Goal: Information Seeking & Learning: Learn about a topic

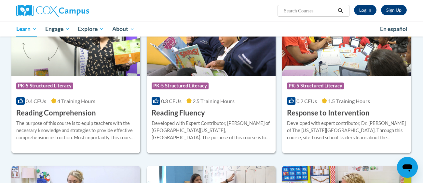
scroll to position [575, 0]
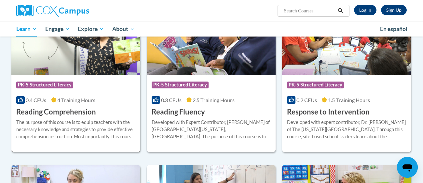
click at [64, 116] on h3 "Reading Comprehension" at bounding box center [56, 112] width 80 height 10
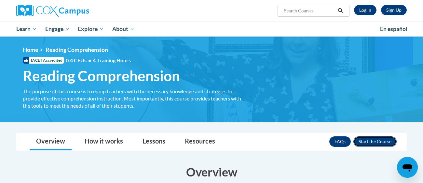
click at [385, 141] on button "Enroll" at bounding box center [375, 141] width 43 height 10
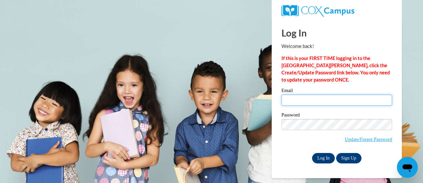
type input "lehlm@evansville.k12.wi.us"
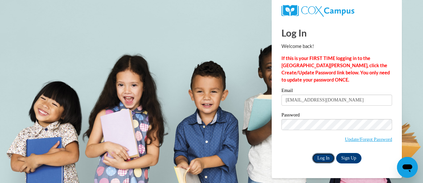
click at [326, 161] on input "Log In" at bounding box center [323, 158] width 23 height 10
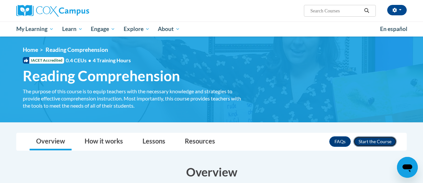
click at [370, 141] on button "Enroll" at bounding box center [375, 141] width 43 height 10
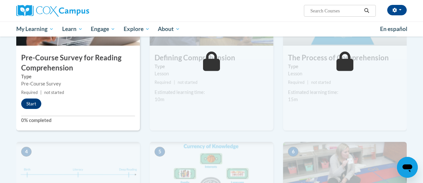
scroll to position [189, 0]
click at [36, 105] on button "Start" at bounding box center [31, 104] width 20 height 10
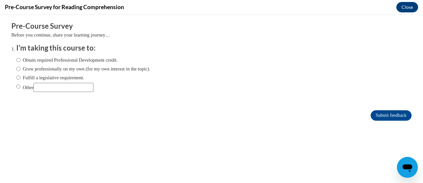
scroll to position [0, 0]
click at [19, 79] on input "Fulfill a legislative requirement." at bounding box center [18, 77] width 4 height 7
radio input "true"
click at [380, 119] on input "Submit feedback" at bounding box center [391, 115] width 41 height 10
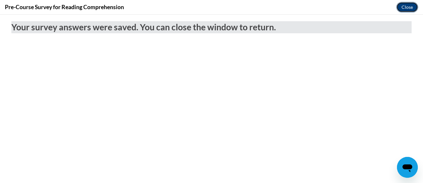
click at [407, 7] on button "Close" at bounding box center [408, 7] width 22 height 10
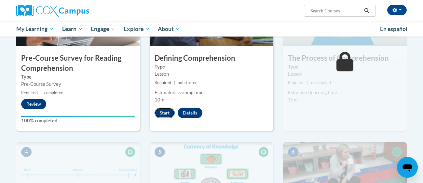
click at [165, 115] on button "Start" at bounding box center [165, 112] width 20 height 10
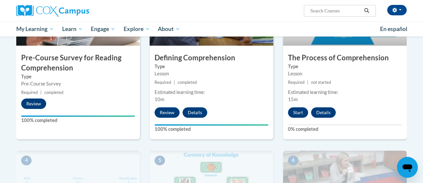
scroll to position [191, 0]
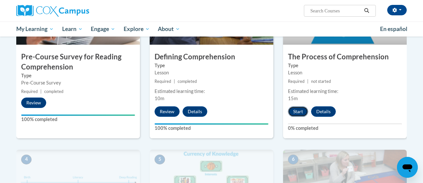
click at [294, 114] on button "Start" at bounding box center [298, 111] width 20 height 10
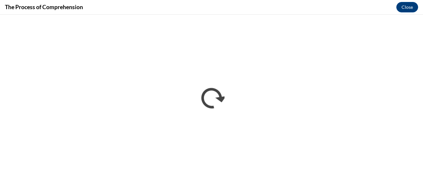
scroll to position [0, 0]
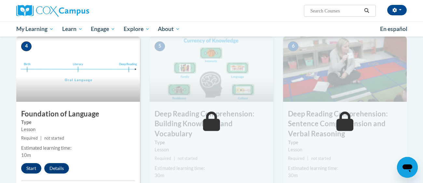
scroll to position [304, 0]
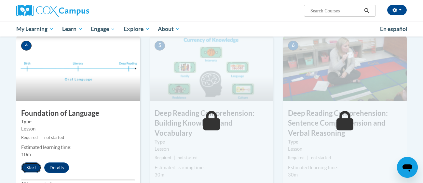
click at [31, 168] on button "Start" at bounding box center [31, 167] width 20 height 10
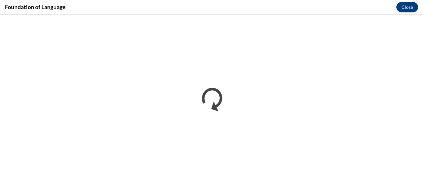
scroll to position [0, 0]
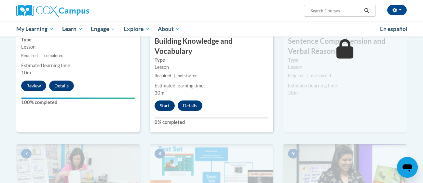
scroll to position [389, 0]
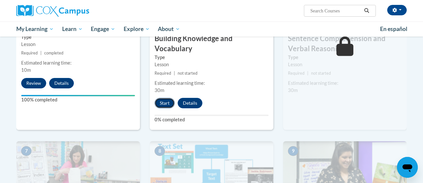
click at [165, 104] on button "Start" at bounding box center [165, 103] width 20 height 10
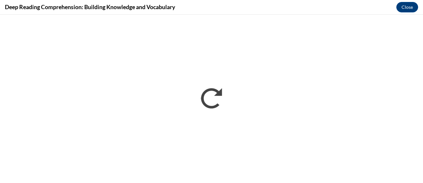
scroll to position [0, 0]
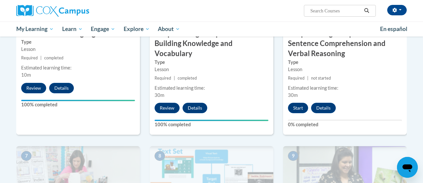
scroll to position [385, 0]
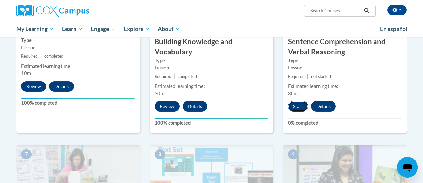
click at [298, 109] on button "Start" at bounding box center [298, 106] width 20 height 10
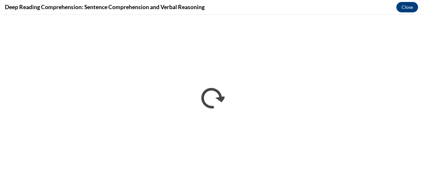
scroll to position [0, 0]
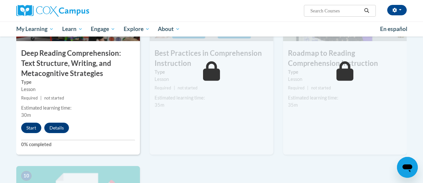
scroll to position [554, 0]
click at [32, 125] on button "Start" at bounding box center [31, 127] width 20 height 10
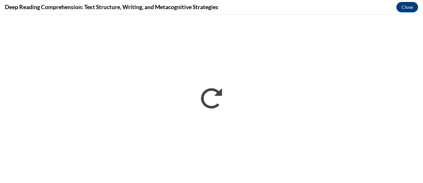
scroll to position [0, 0]
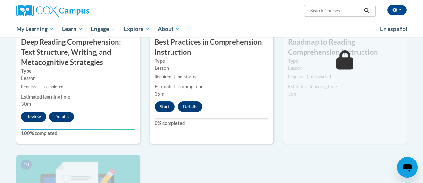
scroll to position [567, 0]
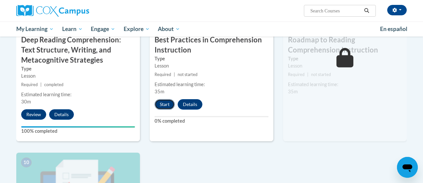
click at [165, 104] on button "Start" at bounding box center [165, 104] width 20 height 10
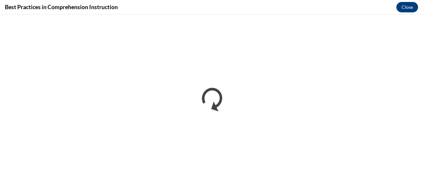
scroll to position [0, 0]
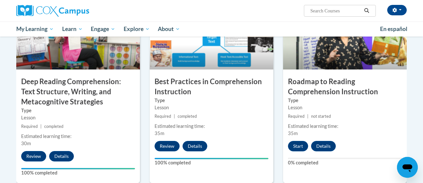
scroll to position [528, 0]
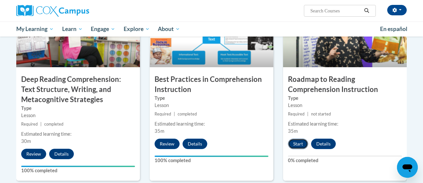
click at [300, 144] on button "Start" at bounding box center [298, 143] width 20 height 10
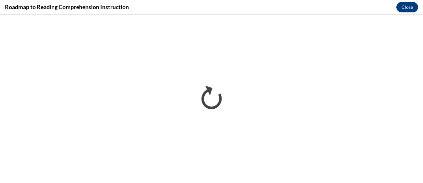
scroll to position [0, 0]
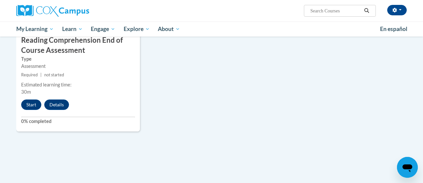
scroll to position [757, 0]
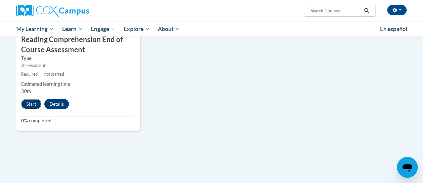
click at [36, 103] on button "Start" at bounding box center [31, 104] width 20 height 10
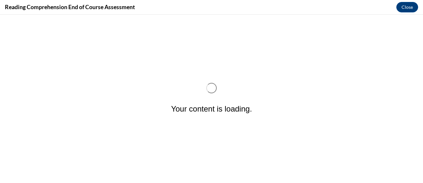
scroll to position [0, 0]
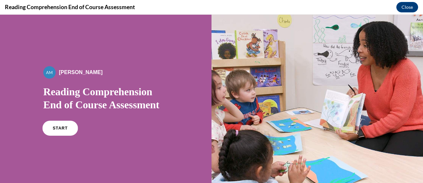
click at [56, 127] on span "START" at bounding box center [60, 128] width 15 height 5
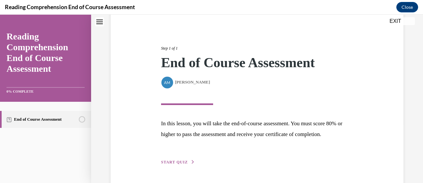
scroll to position [81, 0]
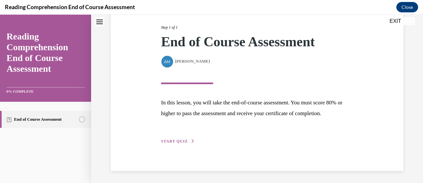
click at [177, 140] on span "START QUIZ" at bounding box center [174, 141] width 27 height 5
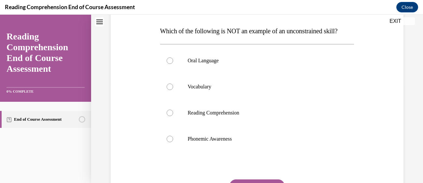
scroll to position [99, 0]
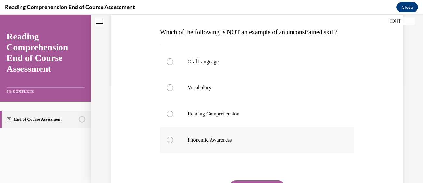
click at [171, 140] on div at bounding box center [170, 139] width 7 height 7
click at [171, 140] on input "Phonemic Awareness" at bounding box center [170, 139] width 7 height 7
radio input "true"
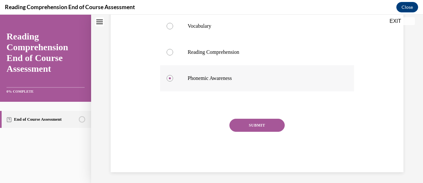
scroll to position [161, 0]
click at [256, 131] on div "SUBMIT" at bounding box center [257, 134] width 194 height 33
click at [258, 123] on button "SUBMIT" at bounding box center [257, 124] width 55 height 13
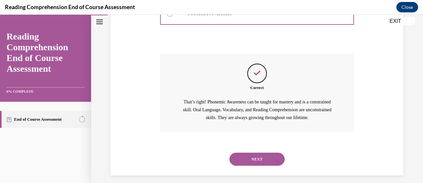
scroll to position [230, 0]
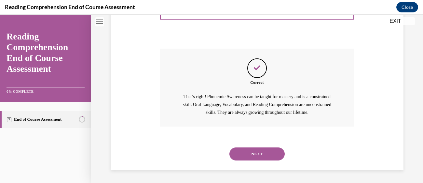
click at [251, 158] on button "NEXT" at bounding box center [257, 153] width 55 height 13
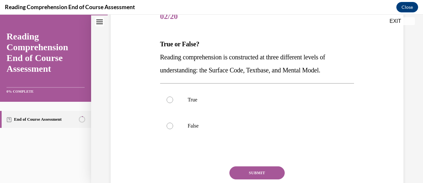
scroll to position [98, 0]
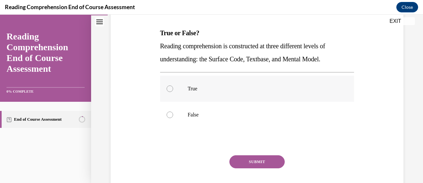
click at [220, 98] on label "True" at bounding box center [257, 89] width 194 height 26
click at [173, 92] on input "True" at bounding box center [170, 88] width 7 height 7
radio input "true"
click at [253, 162] on button "SUBMIT" at bounding box center [257, 161] width 55 height 13
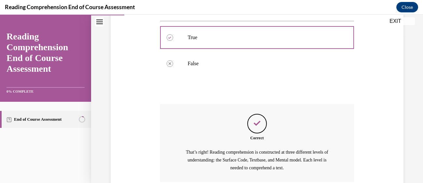
scroll to position [204, 0]
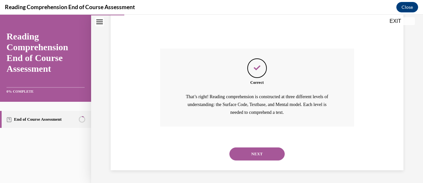
click at [253, 158] on button "NEXT" at bounding box center [257, 153] width 55 height 13
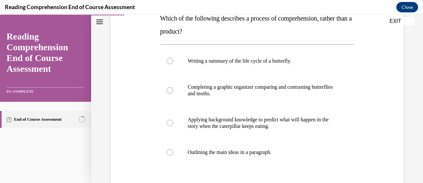
scroll to position [114, 0]
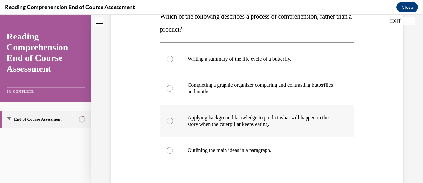
click at [249, 126] on p "Applying background knowledge to predict what will happen in the story when the…" at bounding box center [263, 120] width 150 height 13
click at [173, 124] on input "Applying background knowledge to predict what will happen in the story when the…" at bounding box center [170, 121] width 7 height 7
radio input "true"
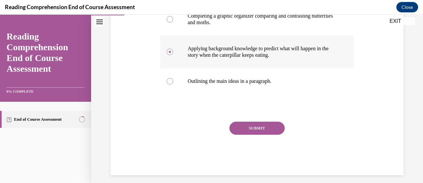
click at [249, 126] on button "SUBMIT" at bounding box center [257, 128] width 55 height 13
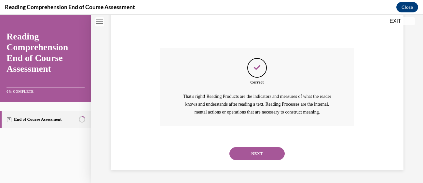
scroll to position [264, 0]
click at [251, 155] on button "NEXT" at bounding box center [257, 153] width 55 height 13
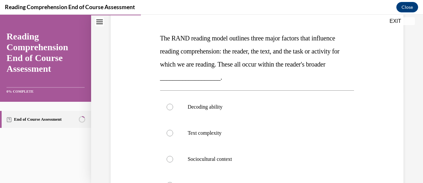
scroll to position [117, 0]
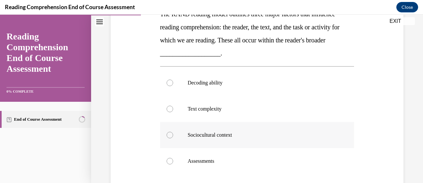
click at [240, 136] on p "Sociocultural context" at bounding box center [263, 135] width 150 height 7
click at [173, 136] on input "Sociocultural context" at bounding box center [170, 135] width 7 height 7
radio input "true"
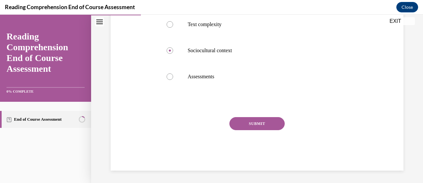
click at [247, 126] on button "SUBMIT" at bounding box center [257, 123] width 55 height 13
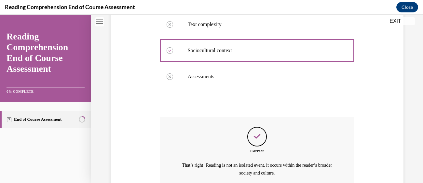
scroll to position [262, 0]
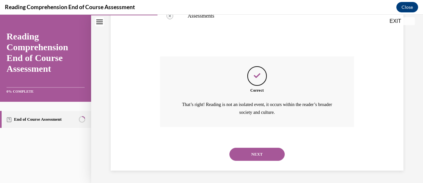
click at [248, 154] on button "NEXT" at bounding box center [257, 154] width 55 height 13
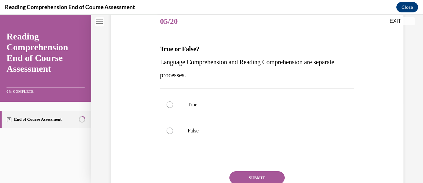
scroll to position [82, 0]
click at [189, 129] on p "False" at bounding box center [263, 130] width 150 height 7
click at [173, 129] on input "False" at bounding box center [170, 130] width 7 height 7
radio input "true"
click at [259, 175] on button "SUBMIT" at bounding box center [257, 177] width 55 height 13
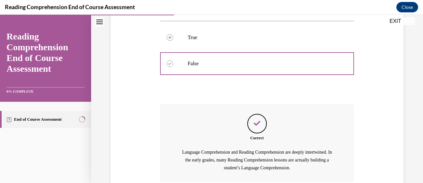
scroll to position [204, 0]
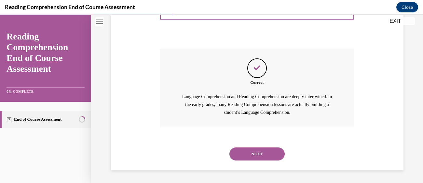
click at [257, 153] on button "NEXT" at bounding box center [257, 153] width 55 height 13
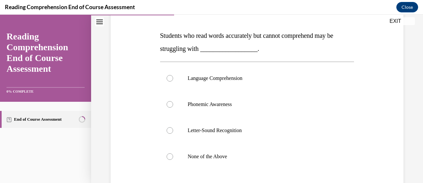
scroll to position [98, 0]
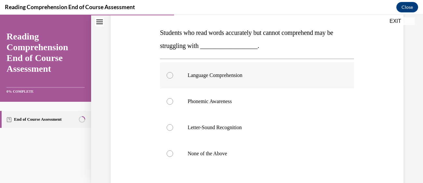
click at [246, 74] on p "Language Comprehension" at bounding box center [263, 75] width 150 height 7
click at [173, 74] on input "Language Comprehension" at bounding box center [170, 75] width 7 height 7
radio input "true"
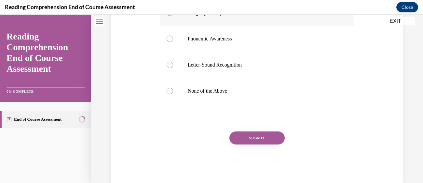
scroll to position [163, 0]
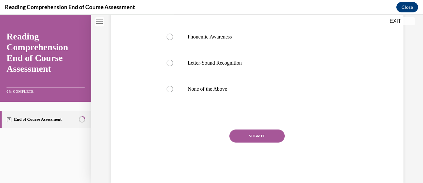
click at [248, 140] on button "SUBMIT" at bounding box center [257, 135] width 55 height 13
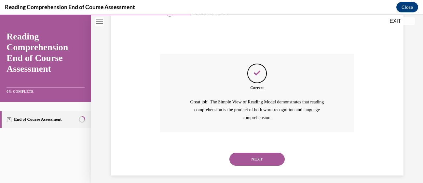
scroll to position [243, 0]
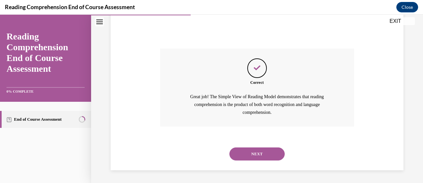
click at [247, 156] on button "NEXT" at bounding box center [257, 153] width 55 height 13
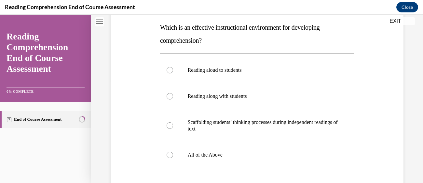
scroll to position [106, 0]
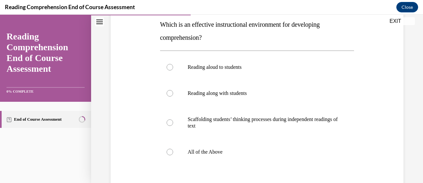
click at [247, 156] on label "All of the Above" at bounding box center [257, 152] width 194 height 26
click at [173, 155] on input "All of the Above" at bounding box center [170, 152] width 7 height 7
radio input "true"
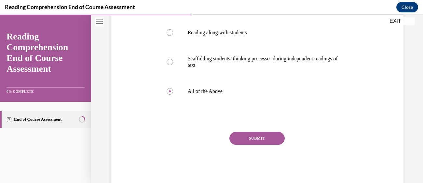
scroll to position [167, 0]
click at [248, 141] on button "SUBMIT" at bounding box center [257, 138] width 55 height 13
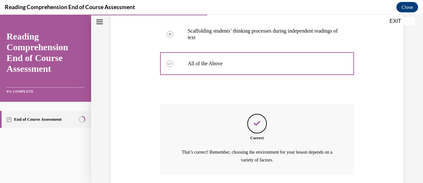
scroll to position [242, 0]
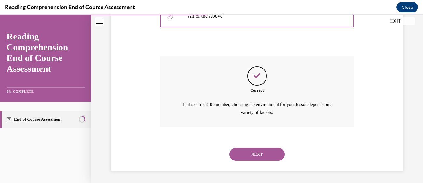
click at [250, 153] on button "NEXT" at bounding box center [257, 154] width 55 height 13
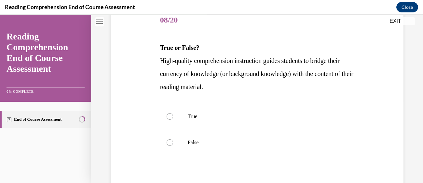
scroll to position [85, 0]
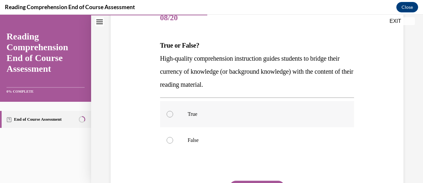
click at [240, 111] on p "True" at bounding box center [263, 114] width 150 height 7
click at [173, 111] on input "True" at bounding box center [170, 114] width 7 height 7
radio input "true"
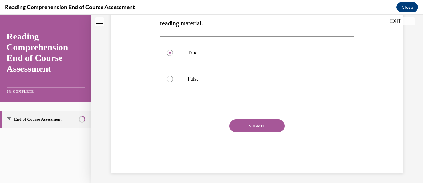
click at [241, 123] on button "SUBMIT" at bounding box center [257, 125] width 55 height 13
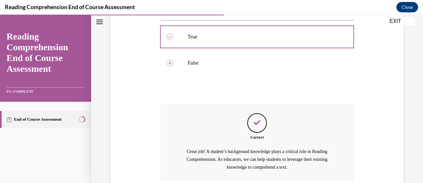
scroll to position [217, 0]
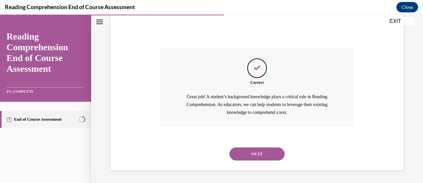
click at [247, 150] on button "NEXT" at bounding box center [257, 153] width 55 height 13
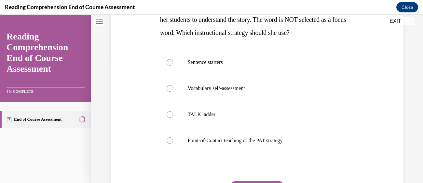
scroll to position [124, 0]
click at [245, 147] on label "Point-of-Contact teaching or the PAT strategy" at bounding box center [257, 140] width 194 height 26
click at [173, 143] on input "Point-of-Contact teaching or the PAT strategy" at bounding box center [170, 140] width 7 height 7
radio input "true"
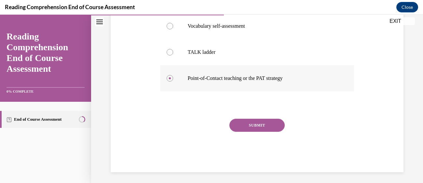
scroll to position [188, 0]
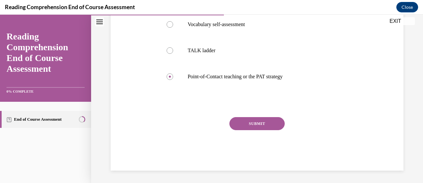
click at [247, 120] on button "SUBMIT" at bounding box center [257, 123] width 55 height 13
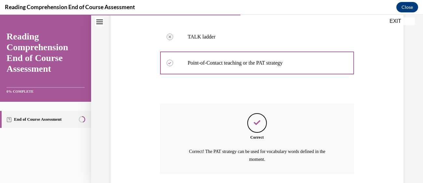
scroll to position [249, 0]
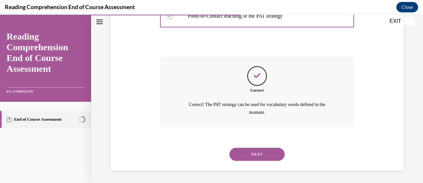
click at [250, 151] on button "NEXT" at bounding box center [257, 154] width 55 height 13
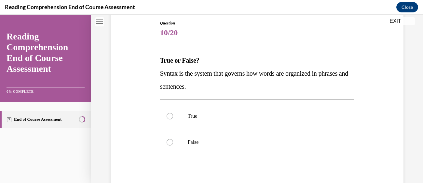
scroll to position [71, 0]
click at [240, 123] on label "True" at bounding box center [257, 115] width 194 height 26
click at [173, 119] on input "True" at bounding box center [170, 115] width 7 height 7
radio input "true"
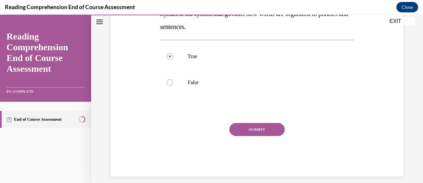
click at [241, 126] on button "SUBMIT" at bounding box center [257, 129] width 55 height 13
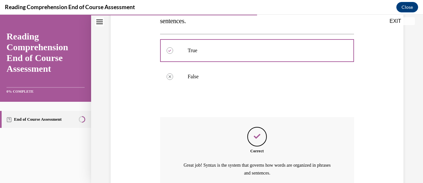
scroll to position [196, 0]
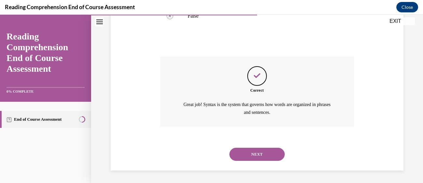
click at [249, 159] on button "NEXT" at bounding box center [257, 154] width 55 height 13
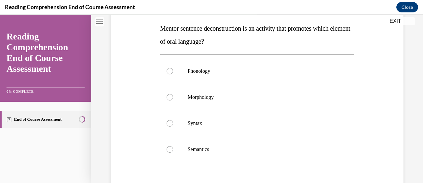
scroll to position [103, 0]
click at [238, 130] on label "Syntax" at bounding box center [257, 122] width 194 height 26
click at [173, 126] on input "Syntax" at bounding box center [170, 122] width 7 height 7
radio input "true"
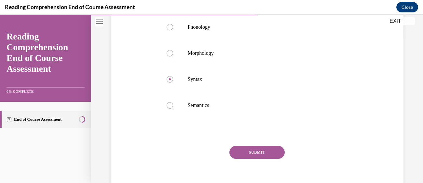
click at [248, 154] on button "SUBMIT" at bounding box center [257, 152] width 55 height 13
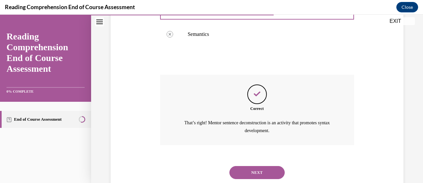
scroll to position [236, 0]
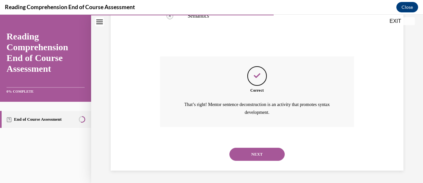
click at [248, 154] on button "NEXT" at bounding box center [257, 154] width 55 height 13
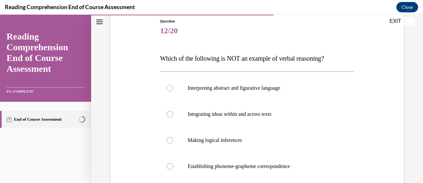
scroll to position [76, 0]
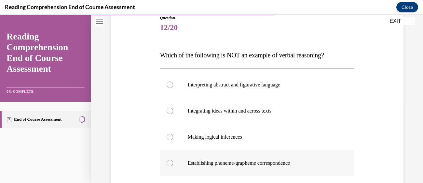
click at [249, 164] on p "Establishing phoneme-grapheme correspondence" at bounding box center [263, 163] width 150 height 7
click at [173, 164] on input "Establishing phoneme-grapheme correspondence" at bounding box center [170, 163] width 7 height 7
radio input "true"
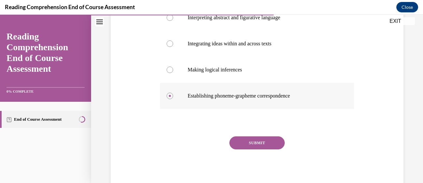
scroll to position [144, 0]
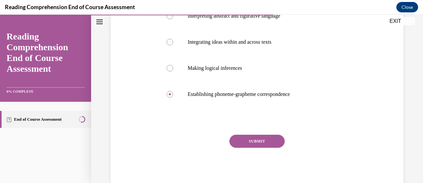
click at [248, 146] on button "SUBMIT" at bounding box center [257, 141] width 55 height 13
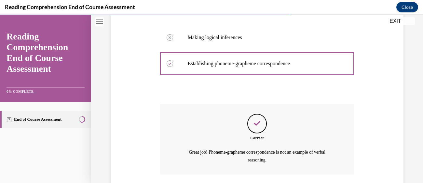
scroll to position [222, 0]
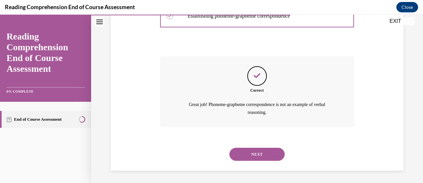
click at [249, 152] on button "NEXT" at bounding box center [257, 154] width 55 height 13
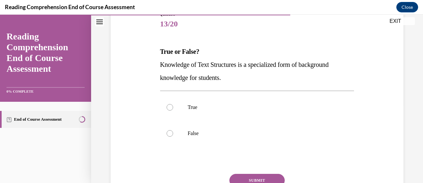
scroll to position [80, 0]
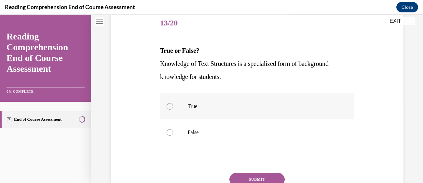
click at [239, 113] on label "True" at bounding box center [257, 106] width 194 height 26
click at [173, 109] on input "True" at bounding box center [170, 106] width 7 height 7
radio input "true"
click at [248, 175] on button "SUBMIT" at bounding box center [257, 179] width 55 height 13
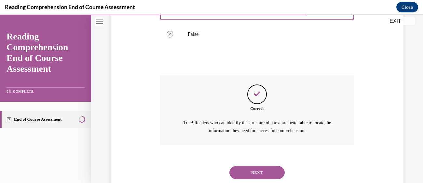
scroll to position [196, 0]
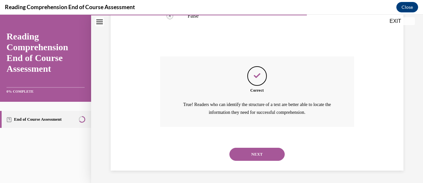
click at [248, 159] on button "NEXT" at bounding box center [257, 154] width 55 height 13
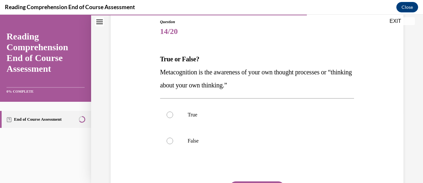
scroll to position [74, 0]
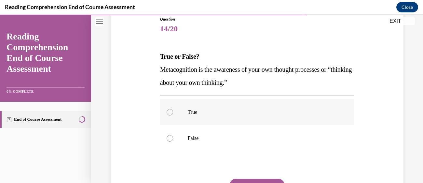
click at [218, 115] on label "True" at bounding box center [257, 112] width 194 height 26
click at [173, 115] on input "True" at bounding box center [170, 112] width 7 height 7
radio input "true"
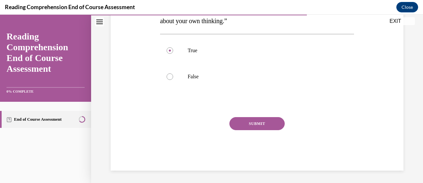
click at [254, 127] on button "SUBMIT" at bounding box center [257, 123] width 55 height 13
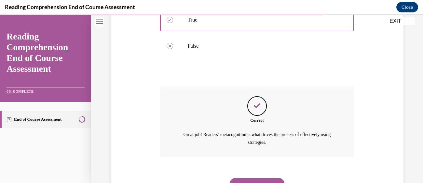
scroll to position [196, 0]
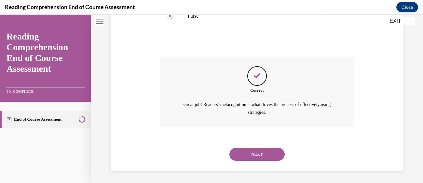
click at [258, 157] on button "NEXT" at bounding box center [257, 154] width 55 height 13
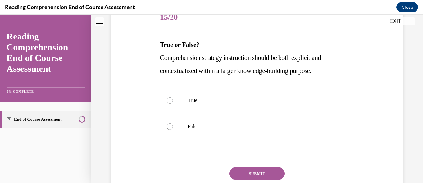
scroll to position [86, 0]
click at [258, 157] on div "Question 15/20 True or False? Comprehension strategy instruction should be both…" at bounding box center [257, 113] width 194 height 216
click at [232, 104] on label "True" at bounding box center [257, 101] width 194 height 26
click at [173, 104] on input "True" at bounding box center [170, 100] width 7 height 7
radio input "true"
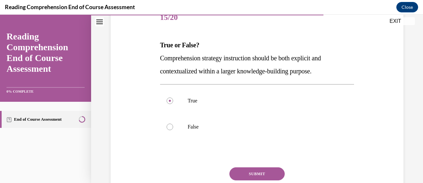
click at [245, 171] on button "SUBMIT" at bounding box center [257, 173] width 55 height 13
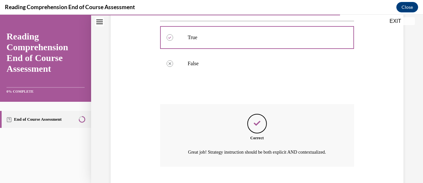
scroll to position [189, 0]
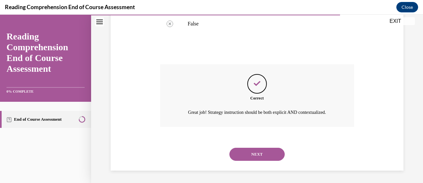
click at [245, 159] on button "NEXT" at bounding box center [257, 154] width 55 height 13
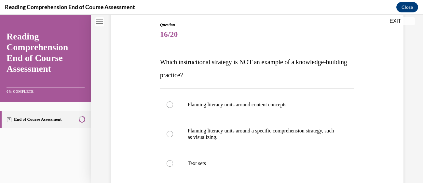
scroll to position [68, 0]
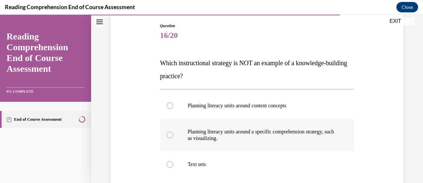
click at [238, 138] on p "Planning literacy units around a specific comprehension strategy, such as visua…" at bounding box center [263, 134] width 150 height 13
click at [173, 138] on input "Planning literacy units around a specific comprehension strategy, such as visua…" at bounding box center [170, 135] width 7 height 7
radio input "true"
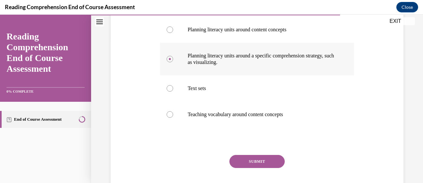
scroll to position [144, 0]
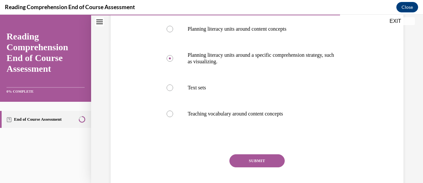
click at [245, 162] on button "SUBMIT" at bounding box center [257, 160] width 55 height 13
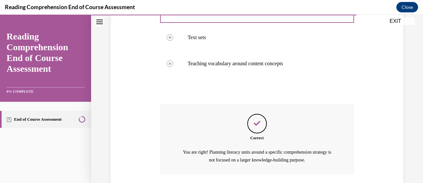
scroll to position [242, 0]
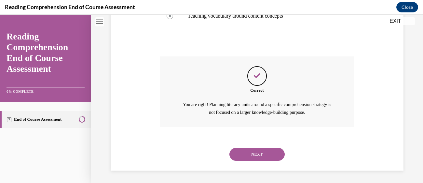
click at [245, 160] on button "NEXT" at bounding box center [257, 154] width 55 height 13
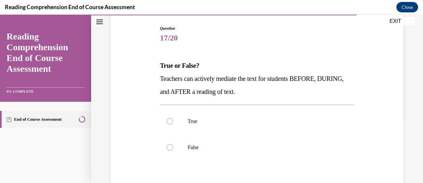
scroll to position [70, 0]
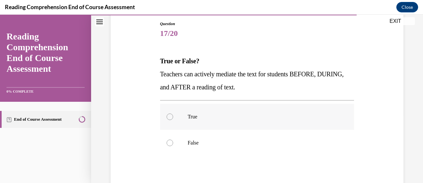
click at [234, 120] on label "True" at bounding box center [257, 117] width 194 height 26
click at [173, 120] on input "True" at bounding box center [170, 116] width 7 height 7
radio input "true"
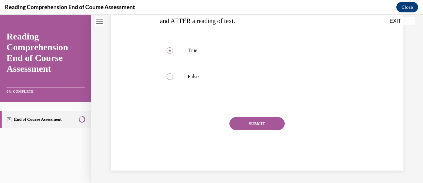
click at [242, 123] on button "SUBMIT" at bounding box center [257, 123] width 55 height 13
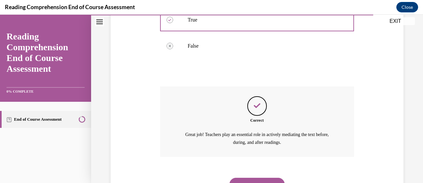
scroll to position [196, 0]
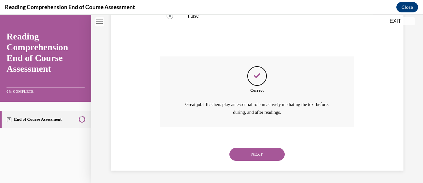
click at [249, 158] on button "NEXT" at bounding box center [257, 154] width 55 height 13
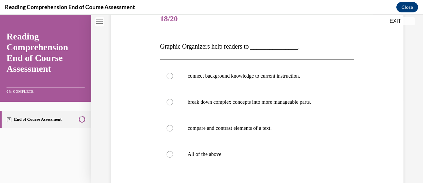
scroll to position [85, 0]
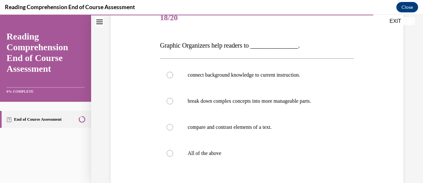
click at [249, 158] on label "All of the above" at bounding box center [257, 153] width 194 height 26
click at [173, 156] on input "All of the above" at bounding box center [170, 153] width 7 height 7
radio input "true"
click at [249, 158] on label "All of the above" at bounding box center [257, 153] width 194 height 26
click at [173, 156] on input "All of the above" at bounding box center [170, 153] width 7 height 7
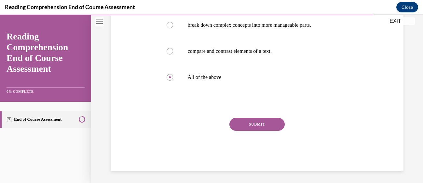
scroll to position [162, 0]
click at [252, 123] on button "SUBMIT" at bounding box center [257, 123] width 55 height 13
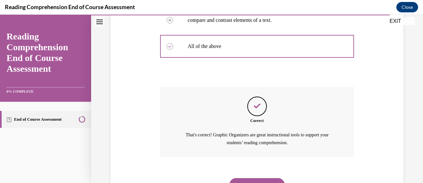
scroll to position [222, 0]
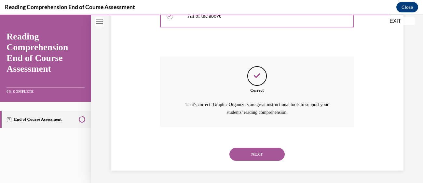
click at [250, 158] on button "NEXT" at bounding box center [257, 154] width 55 height 13
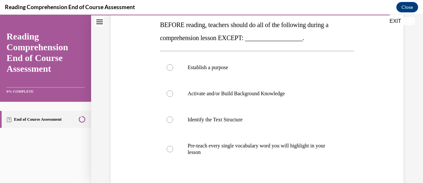
scroll to position [107, 0]
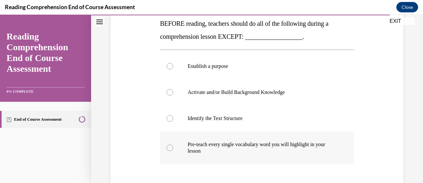
click at [249, 156] on label "Pre-teach every single vocabulary word you will highlight in your lesson" at bounding box center [257, 147] width 194 height 33
click at [173, 151] on input "Pre-teach every single vocabulary word you will highlight in your lesson" at bounding box center [170, 147] width 7 height 7
radio input "true"
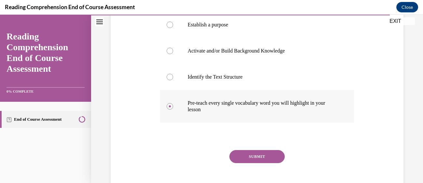
click at [249, 156] on button "SUBMIT" at bounding box center [257, 156] width 55 height 13
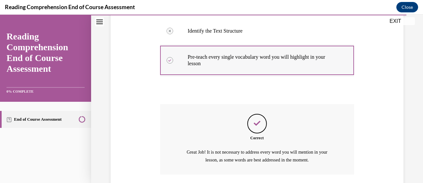
scroll to position [242, 0]
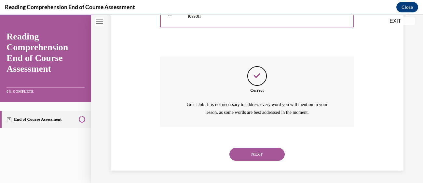
click at [248, 153] on button "NEXT" at bounding box center [257, 154] width 55 height 13
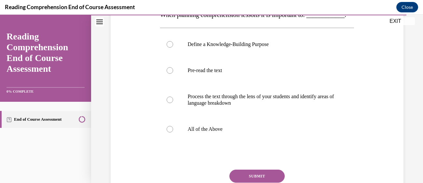
scroll to position [116, 0]
click at [242, 142] on label "All of the Above" at bounding box center [257, 129] width 194 height 26
click at [173, 132] on input "All of the Above" at bounding box center [170, 128] width 7 height 7
radio input "true"
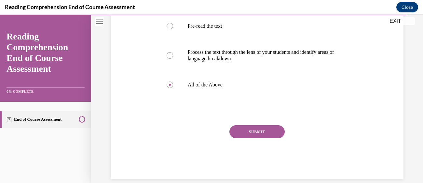
click at [242, 138] on button "SUBMIT" at bounding box center [257, 131] width 55 height 13
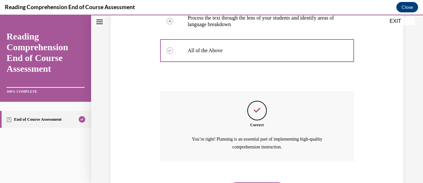
scroll to position [242, 0]
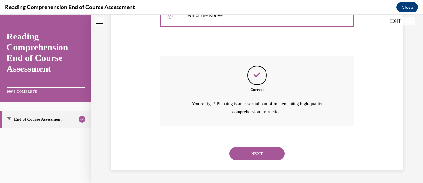
click at [243, 153] on button "NEXT" at bounding box center [257, 153] width 55 height 13
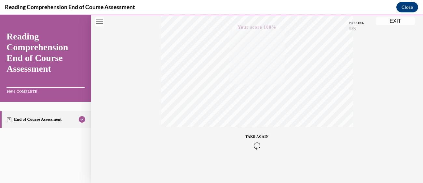
scroll to position [165, 0]
click at [398, 21] on button "EXIT" at bounding box center [395, 21] width 39 height 8
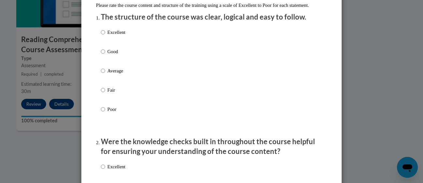
scroll to position [79, 0]
click at [104, 74] on input "Average" at bounding box center [103, 70] width 4 height 7
radio input "true"
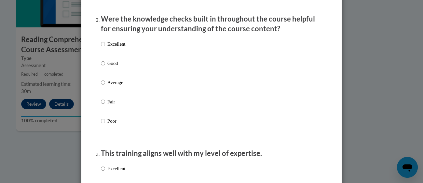
scroll to position [201, 0]
click at [103, 106] on input "Fair" at bounding box center [103, 101] width 4 height 7
radio input "true"
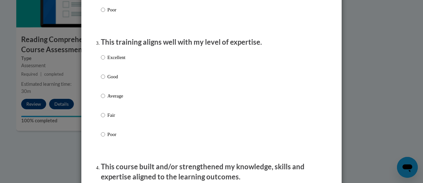
scroll to position [314, 0]
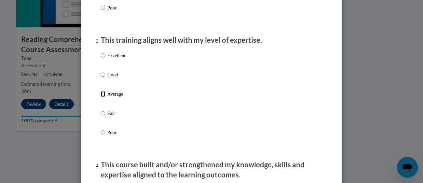
click at [103, 97] on input "Average" at bounding box center [103, 93] width 4 height 7
radio input "true"
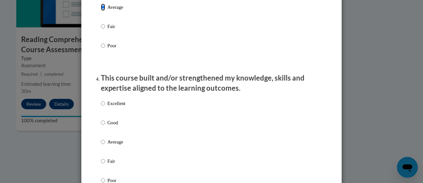
scroll to position [409, 0]
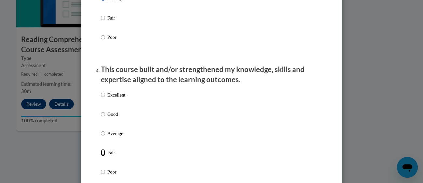
click at [103, 156] on input "Fair" at bounding box center [103, 152] width 4 height 7
radio input "true"
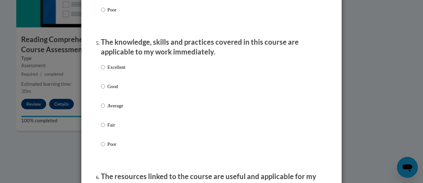
scroll to position [572, 0]
click at [105, 108] on input "Average" at bounding box center [103, 104] width 4 height 7
radio input "true"
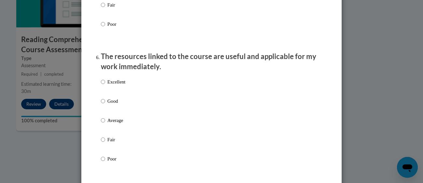
scroll to position [692, 0]
click at [103, 104] on input "Good" at bounding box center [103, 100] width 4 height 7
radio input "true"
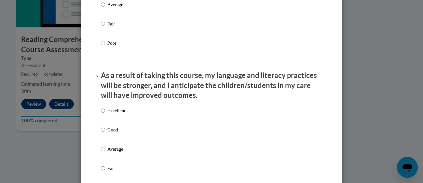
scroll to position [813, 0]
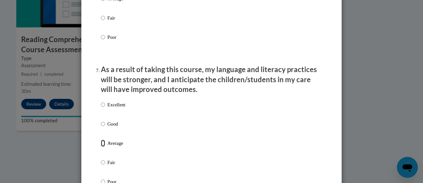
click at [104, 147] on input "Average" at bounding box center [103, 142] width 4 height 7
radio input "true"
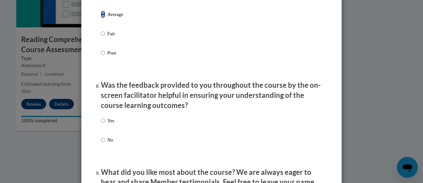
scroll to position [946, 0]
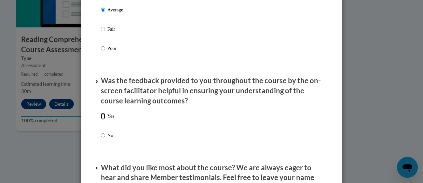
click at [104, 120] on input "Yes" at bounding box center [103, 115] width 4 height 7
radio input "true"
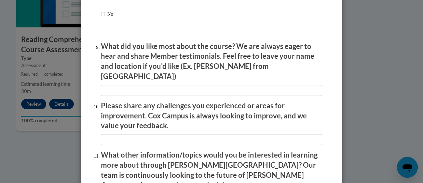
scroll to position [1176, 0]
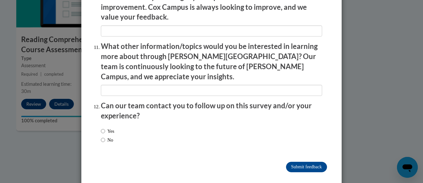
click at [111, 136] on label "No" at bounding box center [107, 139] width 12 height 7
click at [105, 136] on input "No" at bounding box center [103, 139] width 4 height 7
radio input "true"
click at [318, 162] on input "Submit feedback" at bounding box center [306, 167] width 41 height 10
